Goal: Obtain resource: Download file/media

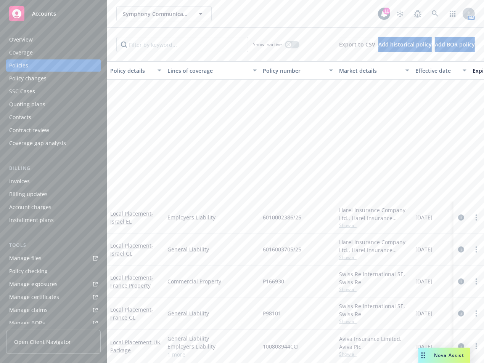
scroll to position [168, 0]
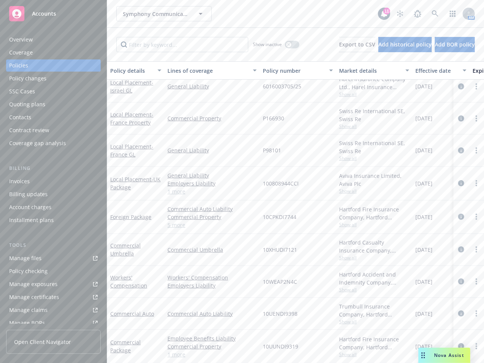
click at [57, 257] on link "Manage files" at bounding box center [53, 258] width 95 height 12
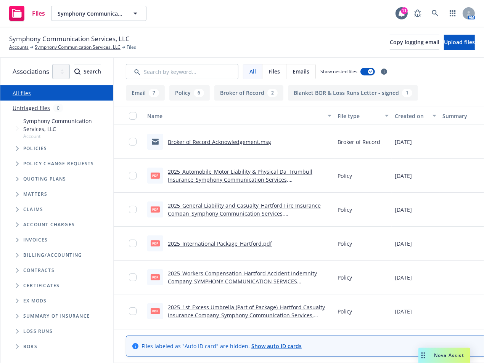
click at [13, 143] on span "Tree Example" at bounding box center [17, 149] width 12 height 12
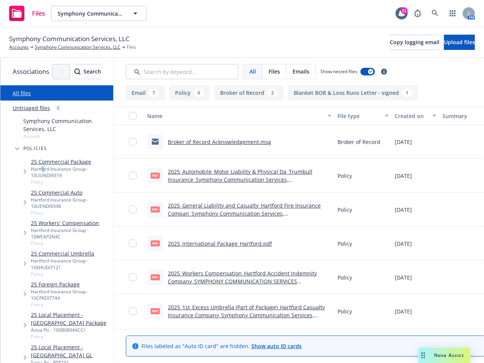
click at [43, 166] on div "Hartford Insurance Group - 10UUNDI9319" at bounding box center [70, 172] width 79 height 13
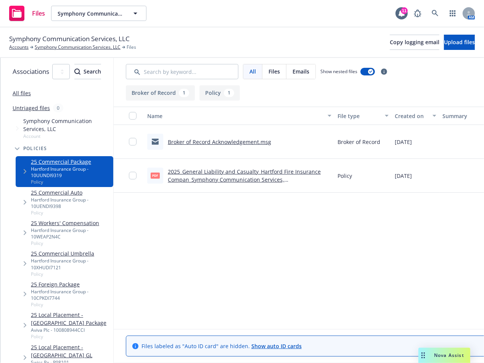
click at [257, 177] on link "2025_General Liability and Casualty_Hartford Fire Insurance Compan_Symphony Com…" at bounding box center [244, 179] width 153 height 23
click at [92, 258] on div "Hartford Insurance Group - 10XHUDI7121" at bounding box center [70, 264] width 79 height 13
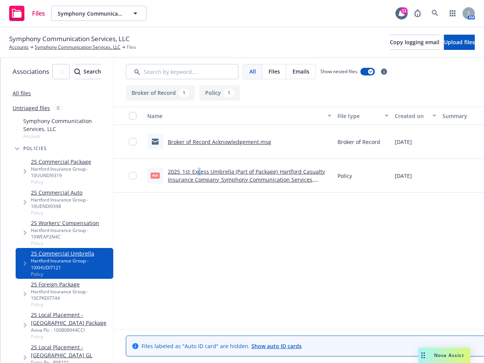
click at [231, 170] on link "2025_1st_Excess Umbrella (Part of Package)_Hartford Casualty Insurance Company_…" at bounding box center [246, 179] width 157 height 23
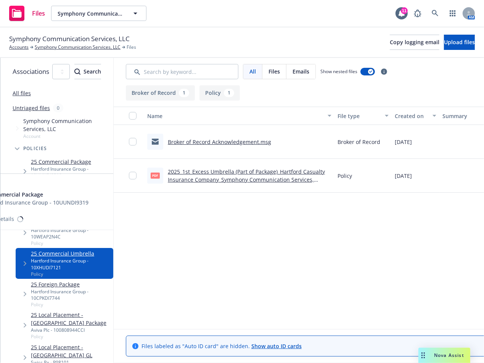
click at [105, 166] on div "Hartford Insurance Group - 10UUNDI9319" at bounding box center [70, 172] width 79 height 13
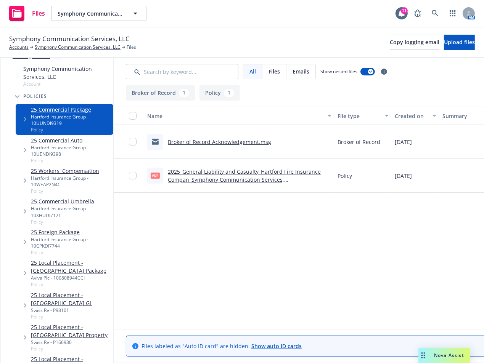
scroll to position [53, 0]
click at [80, 236] on div "Hartford Insurance Group - 10CPKDI7744" at bounding box center [70, 242] width 79 height 13
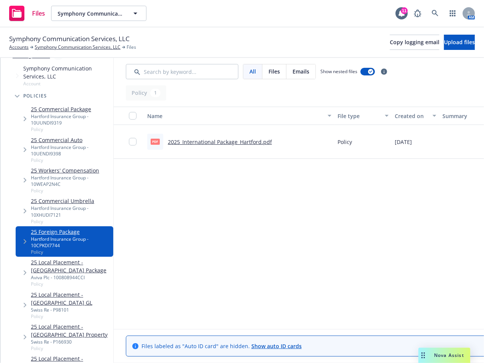
click at [253, 141] on link "2025_International Package_Hartford.pdf" at bounding box center [220, 141] width 104 height 7
